Goal: Transaction & Acquisition: Purchase product/service

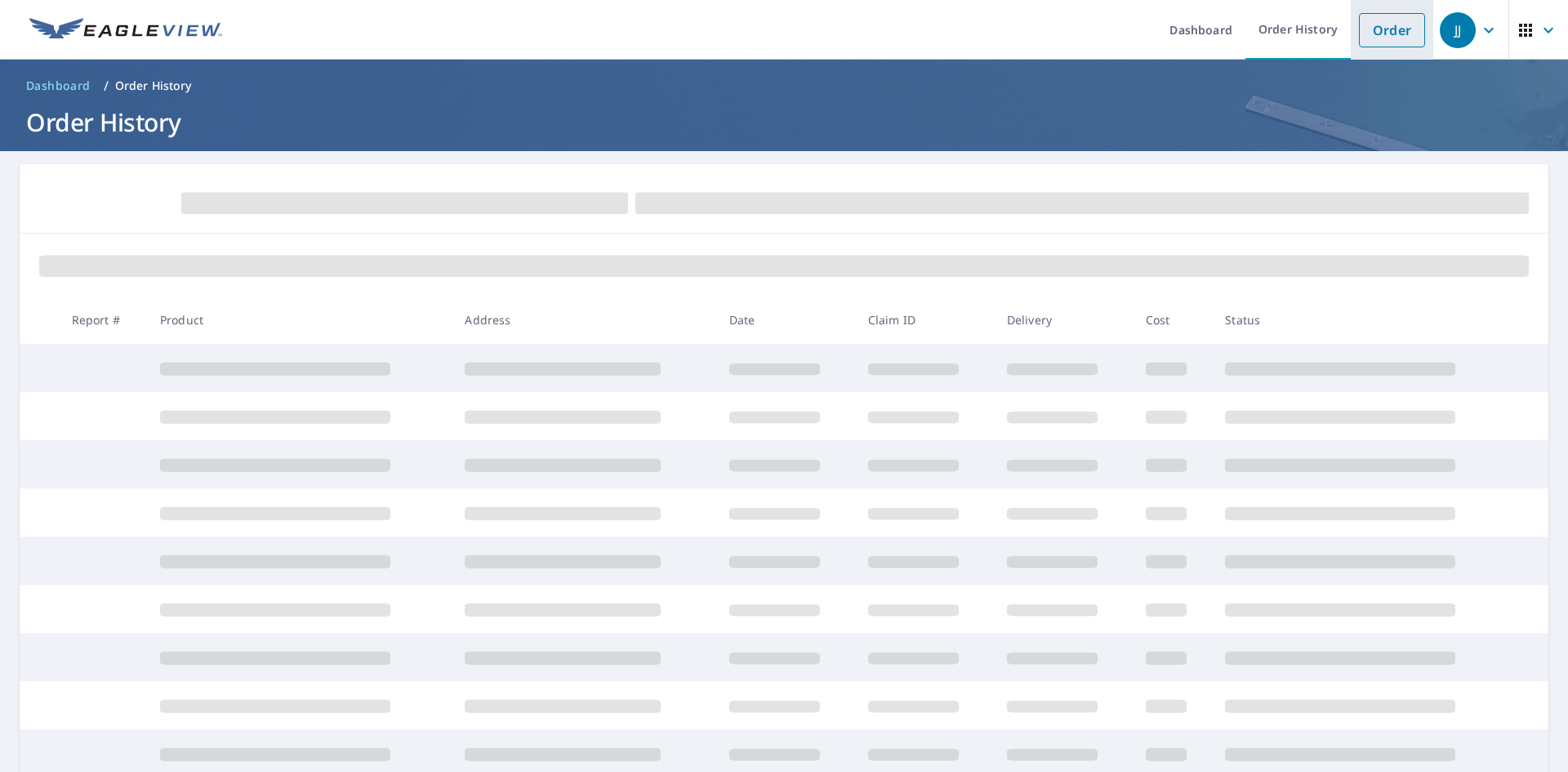
click at [1362, 24] on link "Order" at bounding box center [1392, 30] width 66 height 34
click at [1371, 35] on link "Order" at bounding box center [1392, 30] width 66 height 34
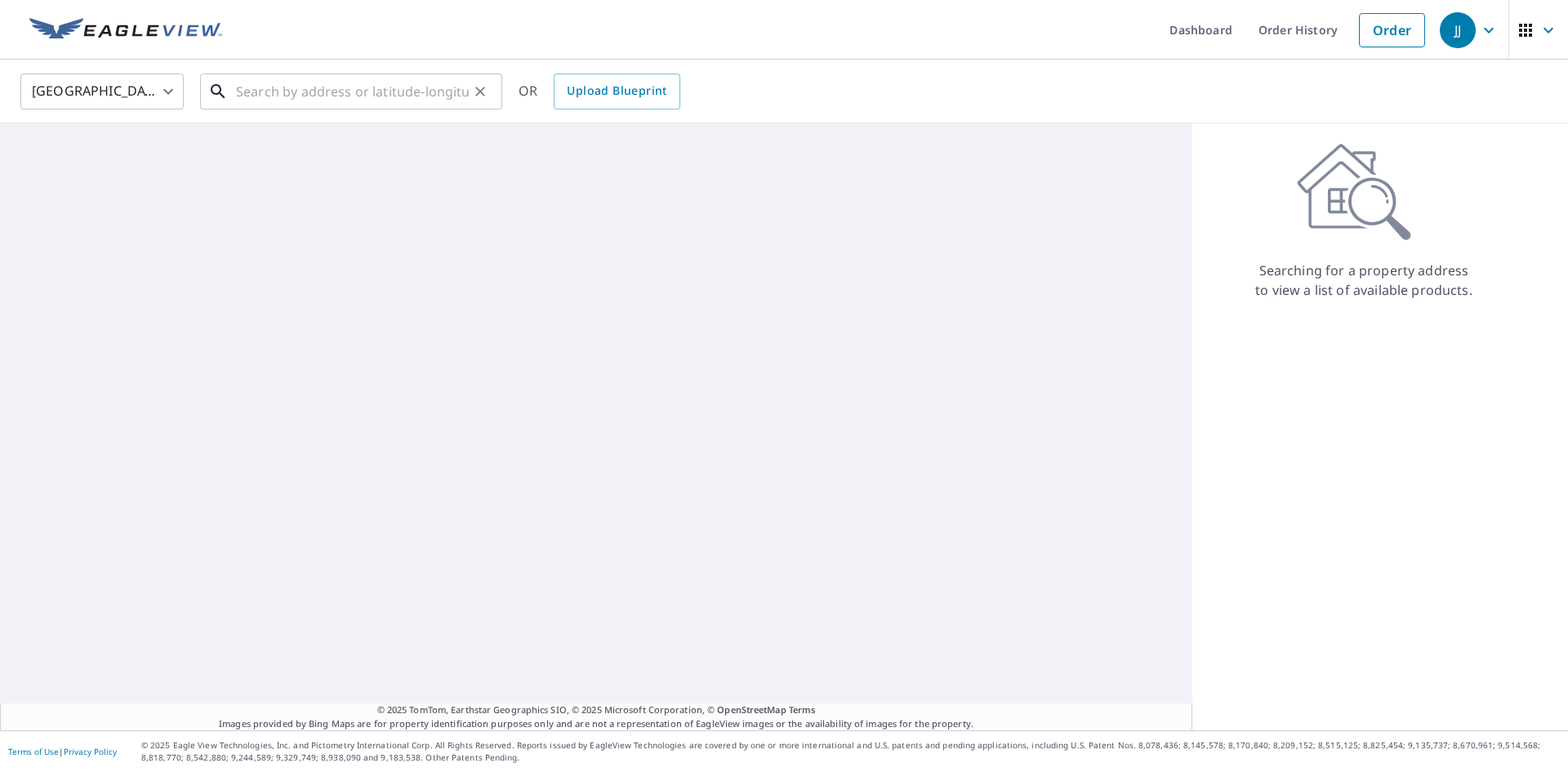
click at [360, 75] on input "text" at bounding box center [352, 91] width 232 height 46
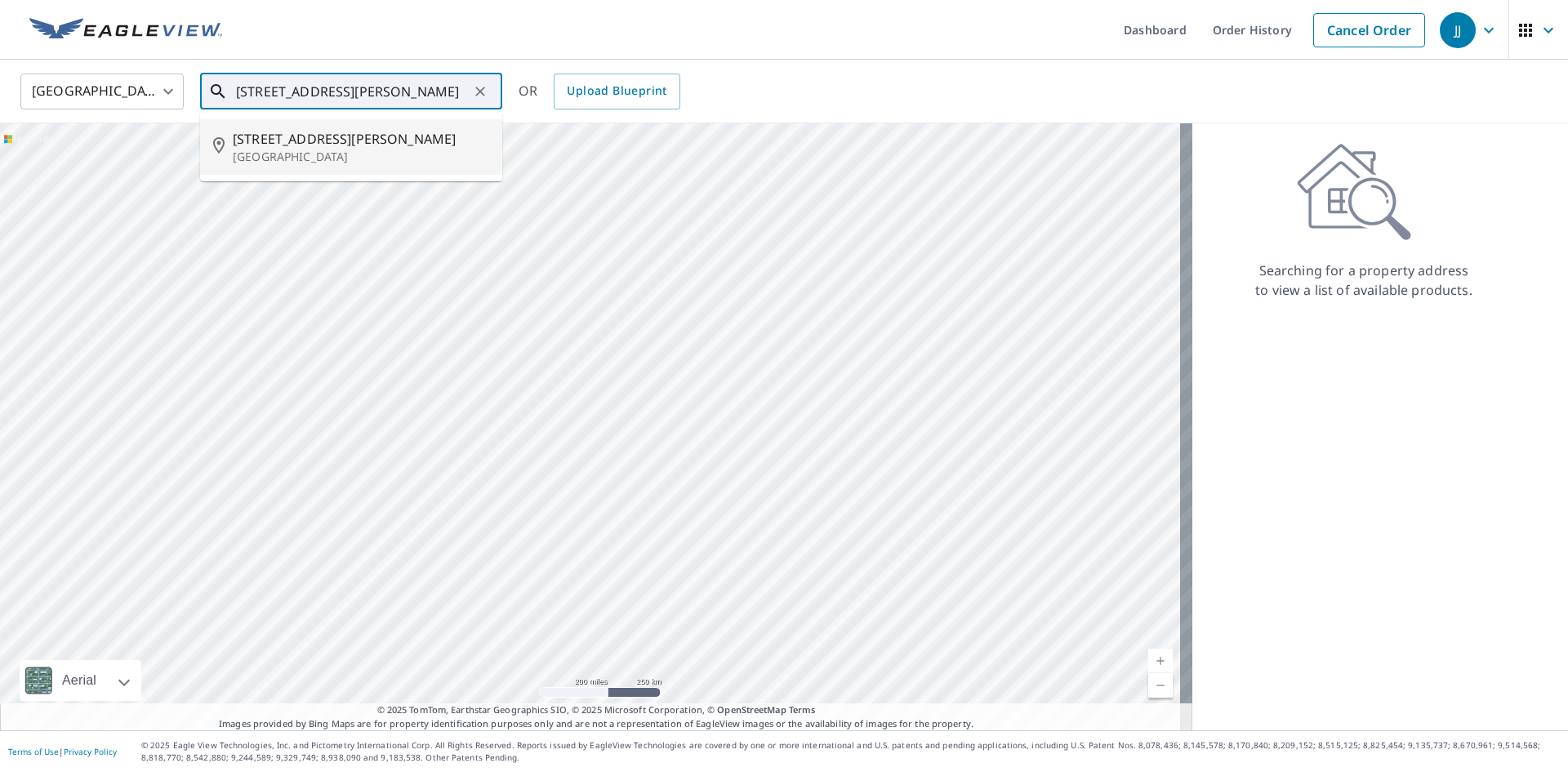
click at [310, 145] on span "[STREET_ADDRESS][PERSON_NAME]" at bounding box center [361, 138] width 257 height 19
click at [459, 86] on input "[STREET_ADDRESS][PERSON_NAME]" at bounding box center [352, 91] width 232 height 46
click at [328, 168] on li "[STREET_ADDRESS][PERSON_NAME]" at bounding box center [352, 147] width 302 height 55
click at [448, 96] on input "[STREET_ADDRESS][PERSON_NAME]" at bounding box center [352, 91] width 232 height 46
click at [409, 137] on span "[STREET_ADDRESS][PERSON_NAME]" at bounding box center [361, 138] width 257 height 19
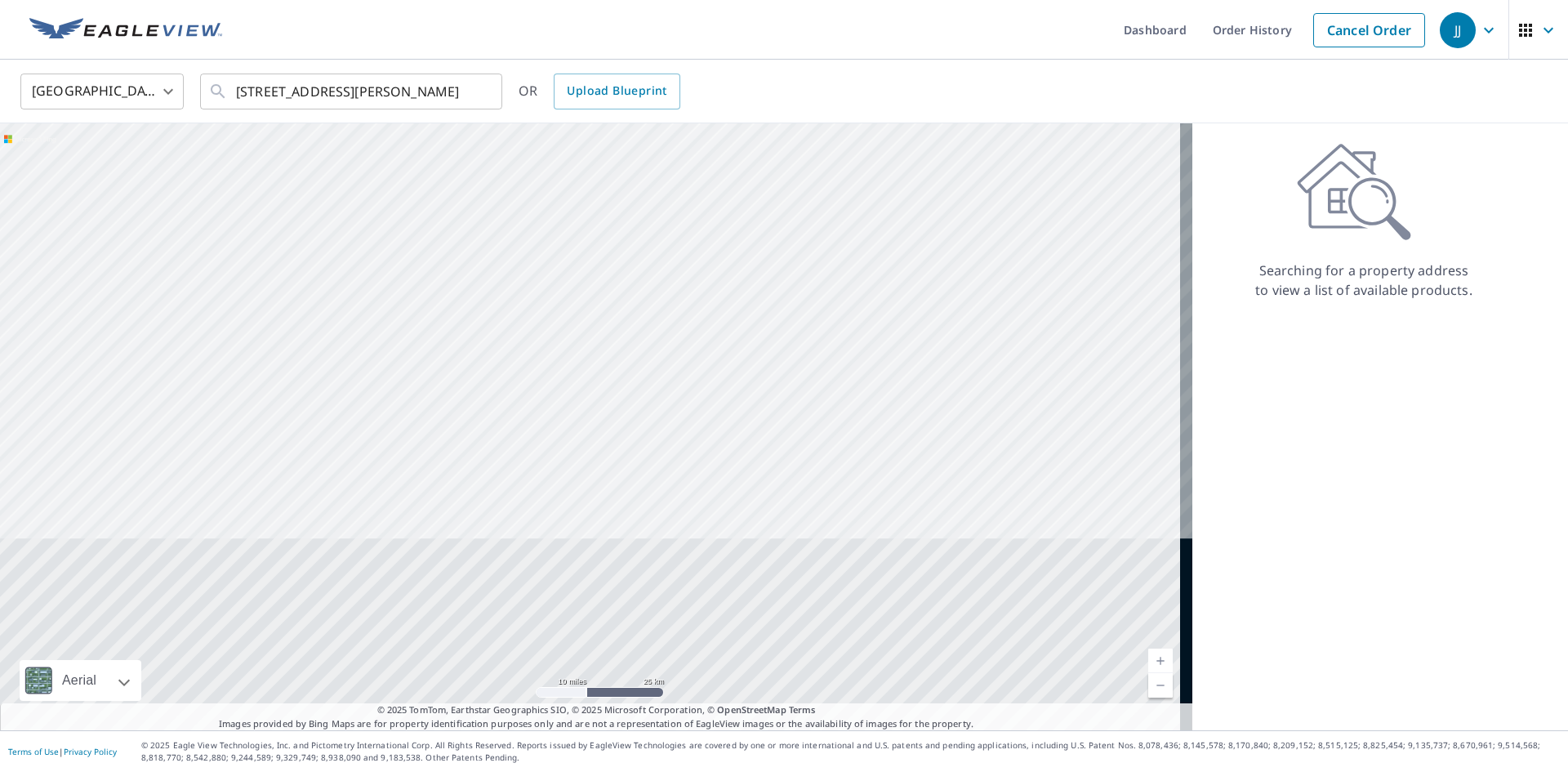
drag, startPoint x: 949, startPoint y: 633, endPoint x: 712, endPoint y: 146, distance: 541.6
click at [712, 146] on div at bounding box center [596, 426] width 1192 height 607
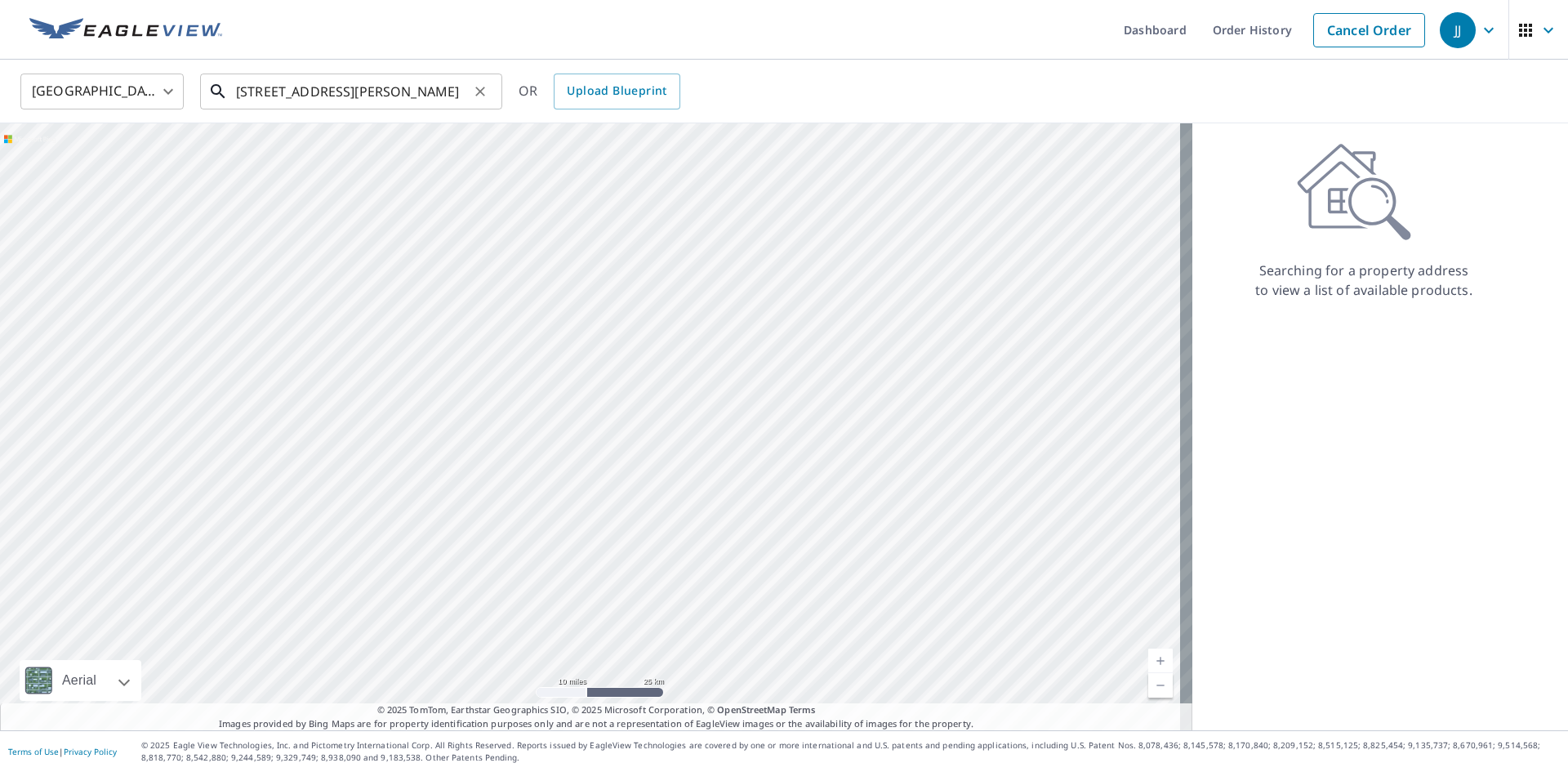
click at [431, 92] on input "[STREET_ADDRESS][PERSON_NAME]" at bounding box center [352, 91] width 232 height 46
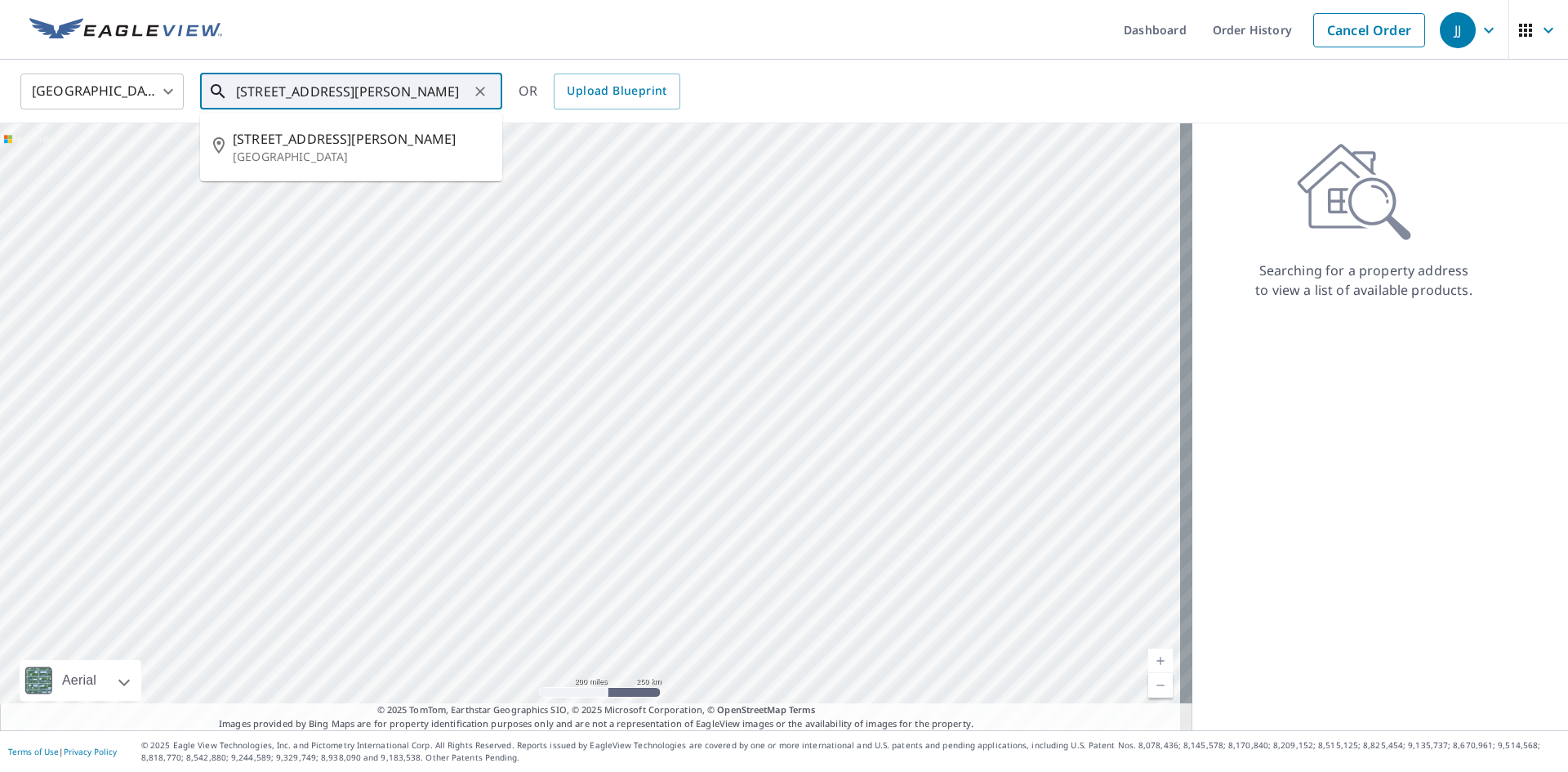
drag, startPoint x: 440, startPoint y: 97, endPoint x: 327, endPoint y: 101, distance: 113.1
click at [327, 101] on input "[STREET_ADDRESS][PERSON_NAME]" at bounding box center [352, 91] width 232 height 46
click at [337, 96] on input "2217 Corrine S" at bounding box center [352, 91] width 232 height 46
type input "[STREET_ADDRESS][PERSON_NAME]"
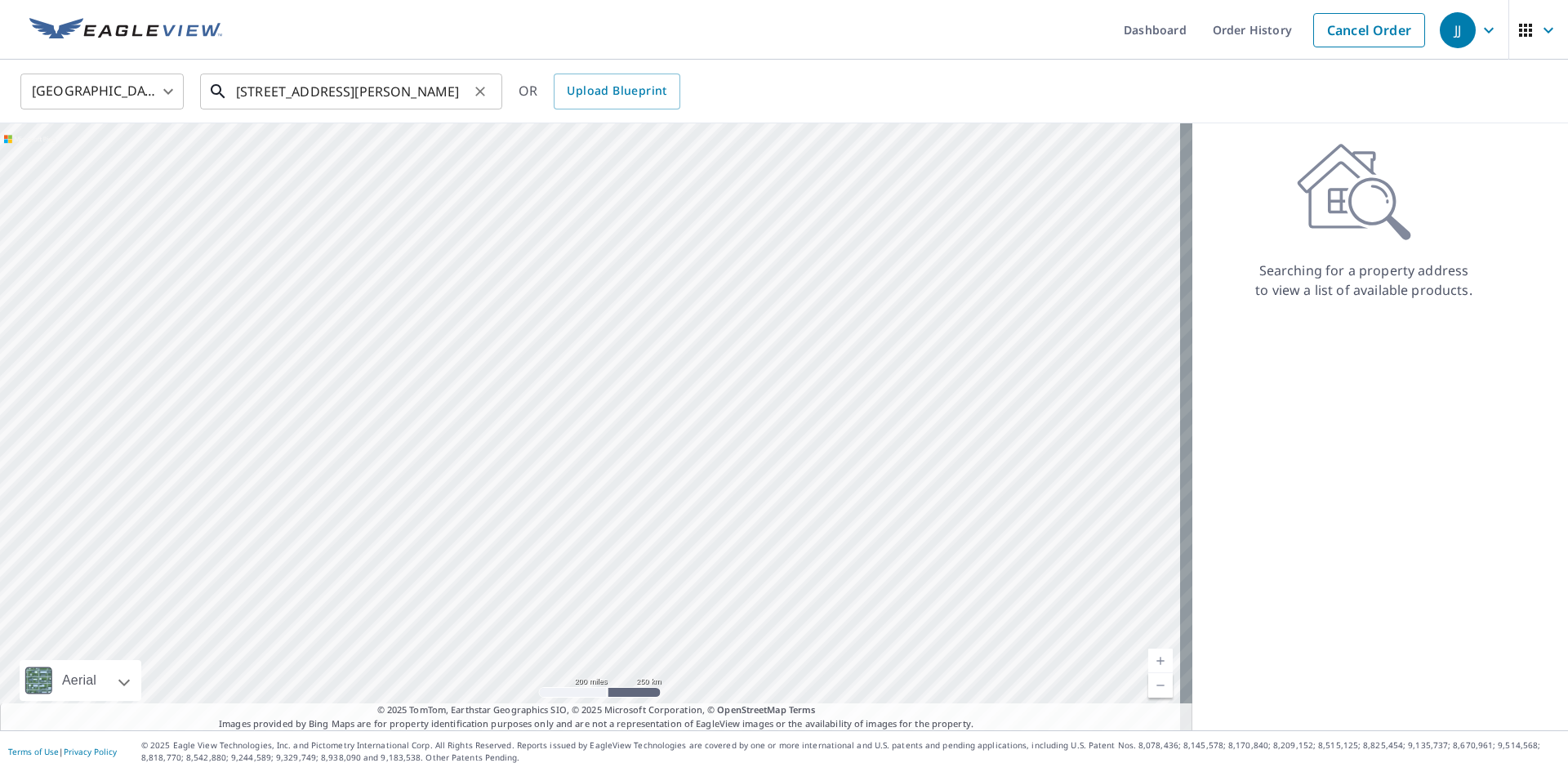
click at [442, 91] on input "[STREET_ADDRESS][PERSON_NAME]" at bounding box center [352, 91] width 232 height 46
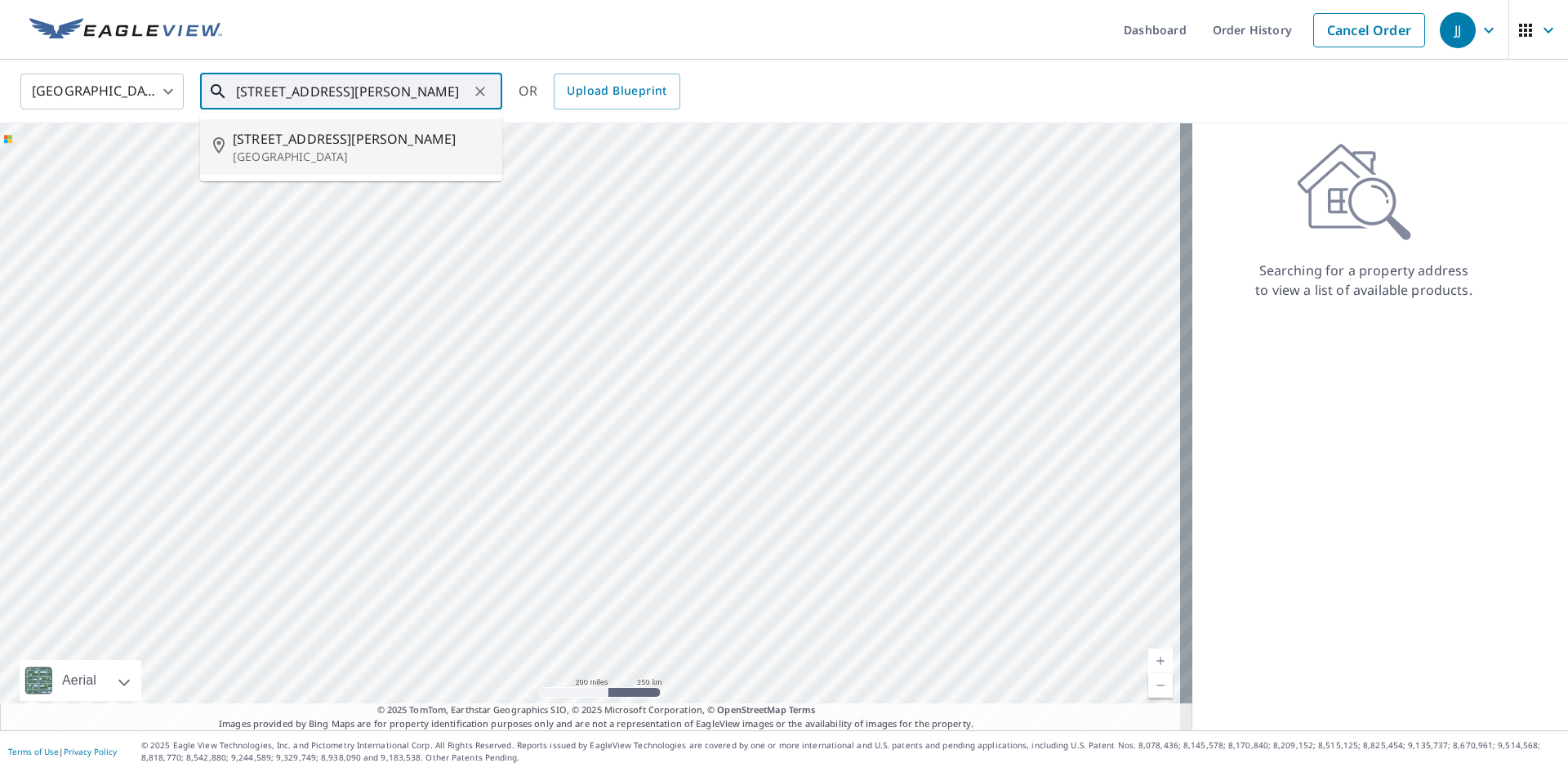
click at [331, 149] on p "[GEOGRAPHIC_DATA]" at bounding box center [361, 156] width 257 height 16
type input "[STREET_ADDRESS][PERSON_NAME]"
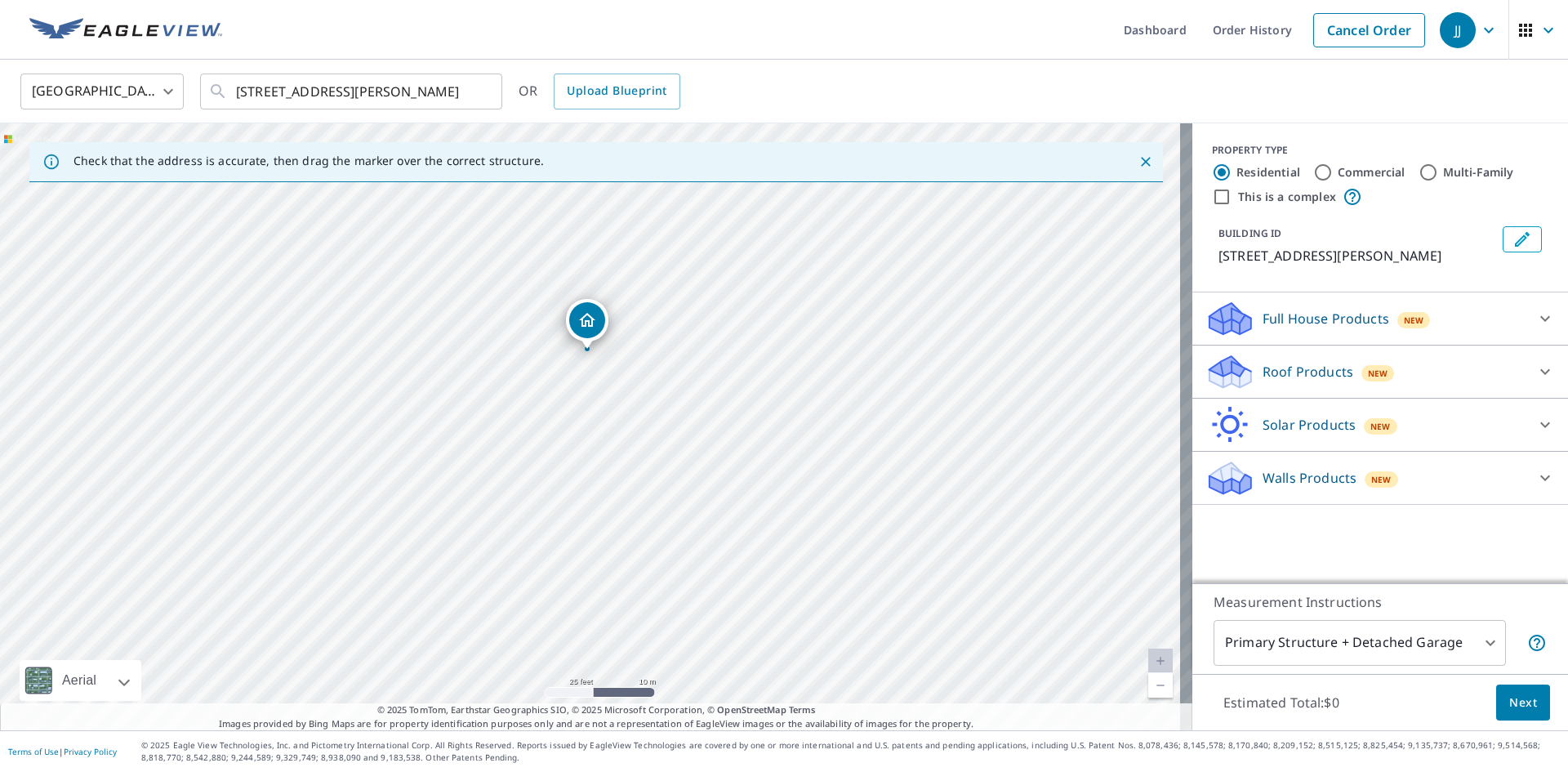
click at [1393, 360] on div "Roof Products New" at bounding box center [1366, 373] width 320 height 39
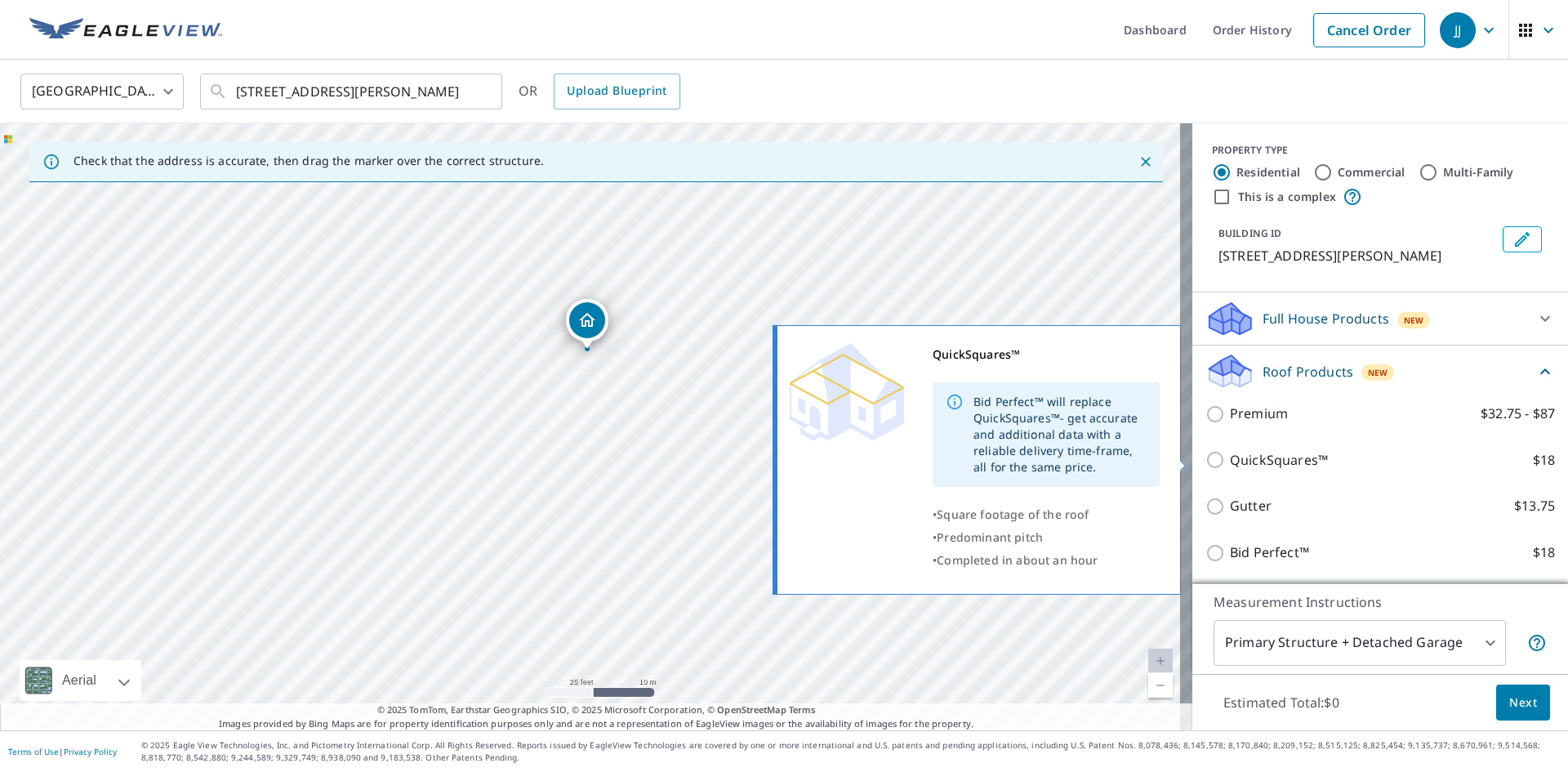
click at [1230, 462] on p "QuickSquares™" at bounding box center [1279, 460] width 98 height 20
click at [1222, 462] on input "QuickSquares™ $18" at bounding box center [1217, 459] width 24 height 19
checkbox input "true"
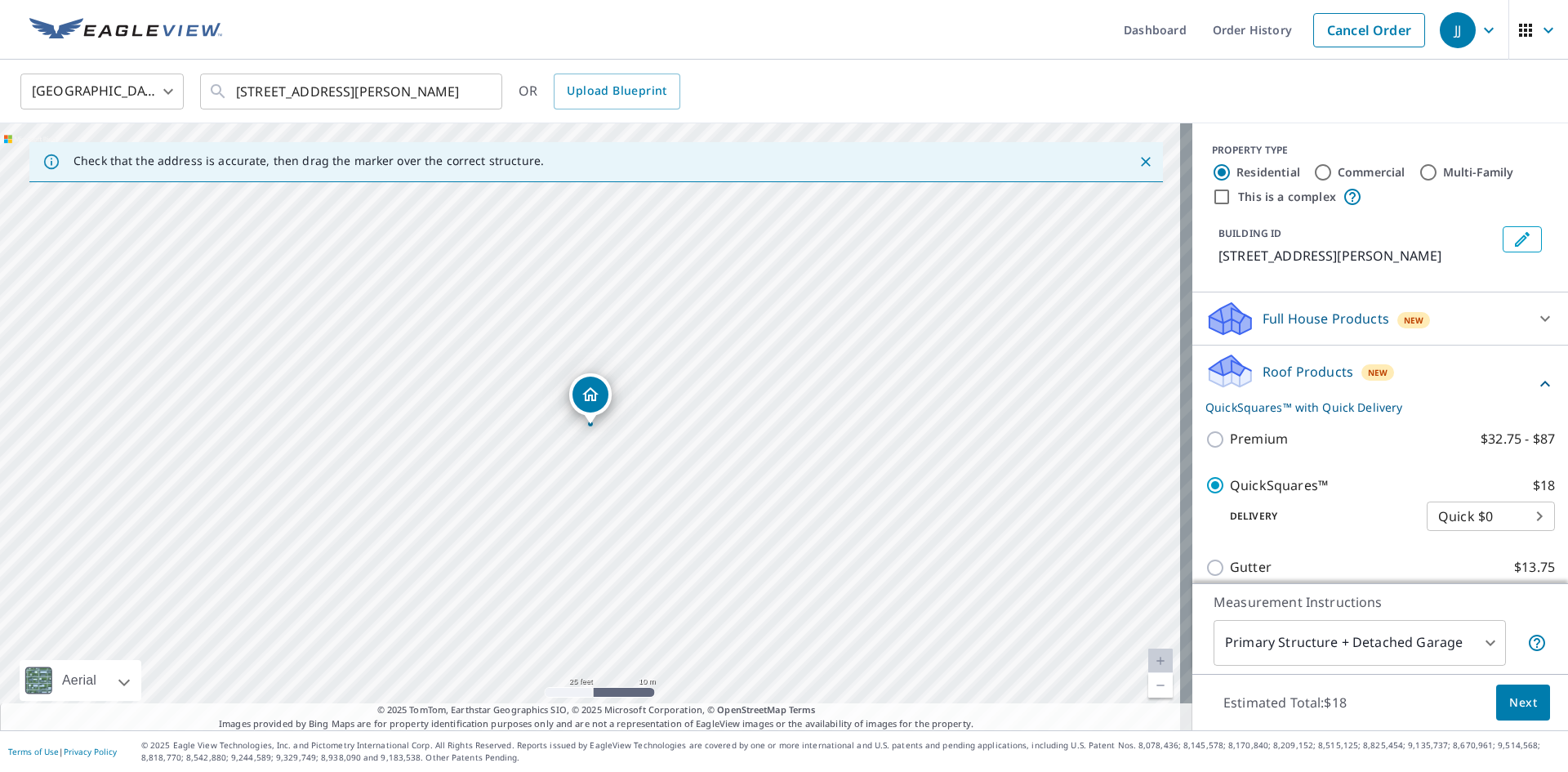
click at [1524, 702] on span "Next" at bounding box center [1523, 703] width 28 height 20
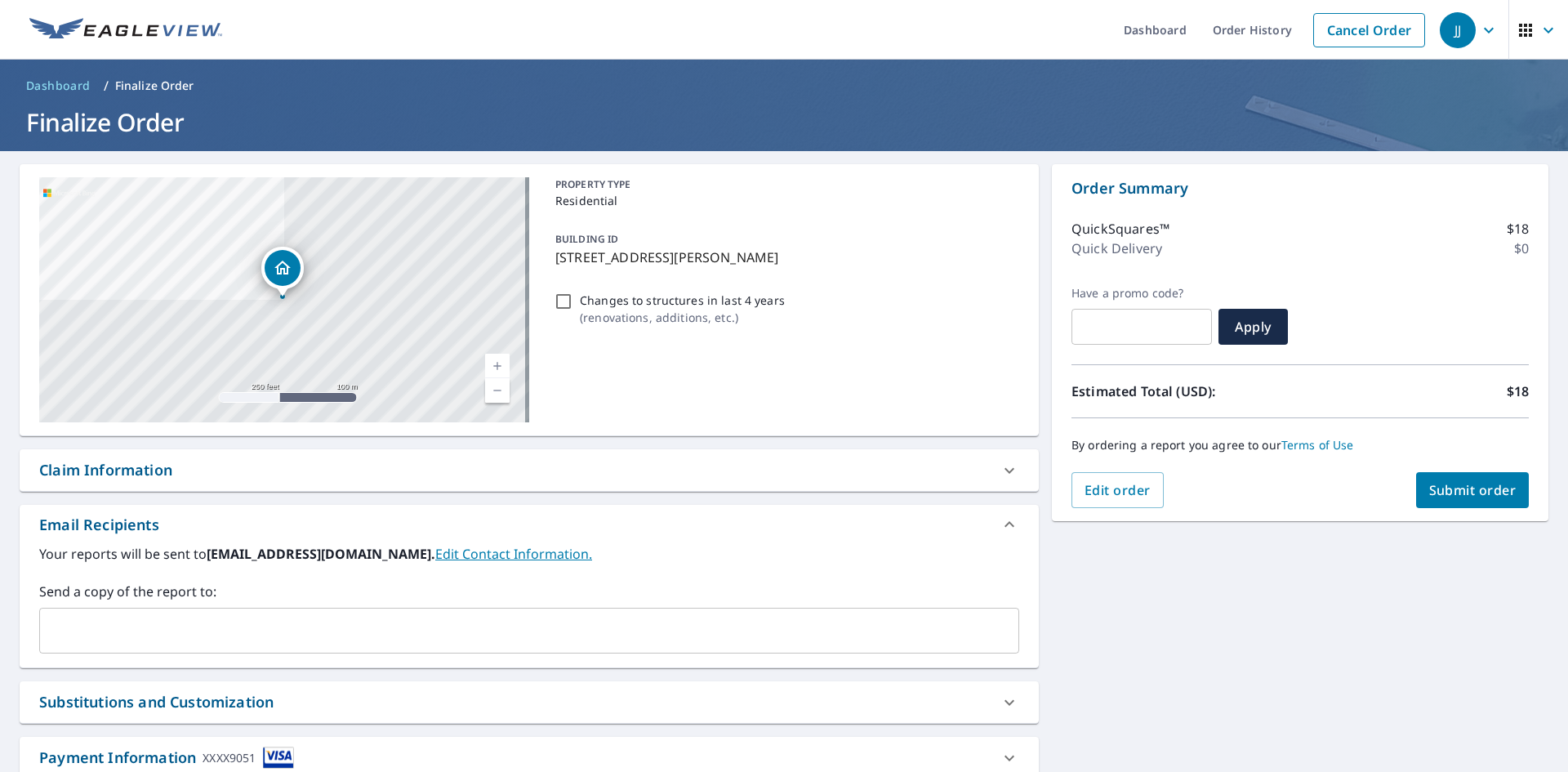
click at [1453, 491] on span "Submit order" at bounding box center [1473, 489] width 87 height 18
